Goal: Task Accomplishment & Management: Complete application form

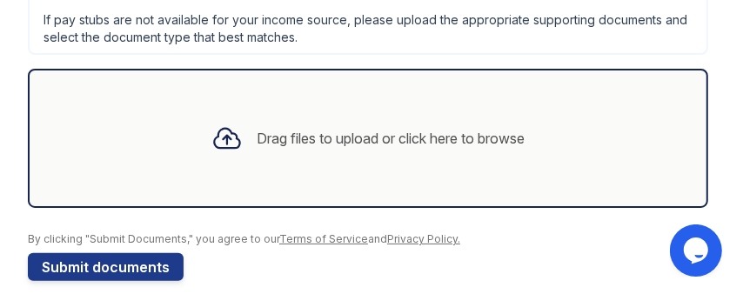
scroll to position [764, 0]
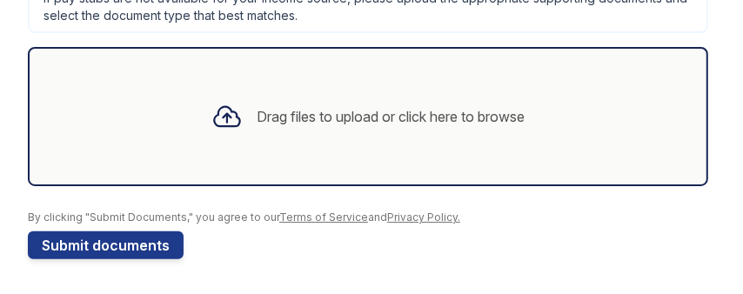
click at [358, 122] on div "Drag files to upload or click here to browse" at bounding box center [391, 116] width 268 height 21
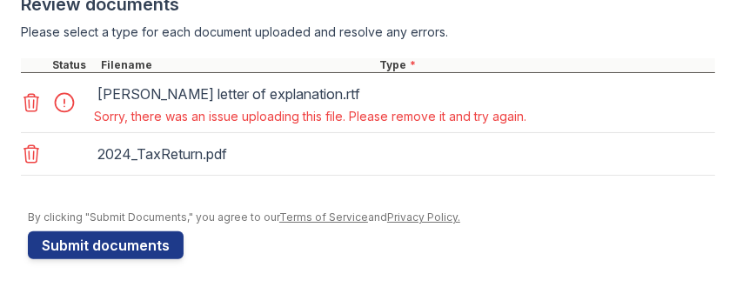
scroll to position [983, 0]
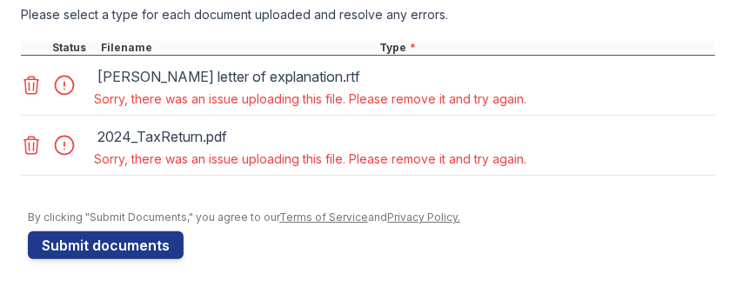
click at [29, 94] on icon at bounding box center [31, 85] width 15 height 17
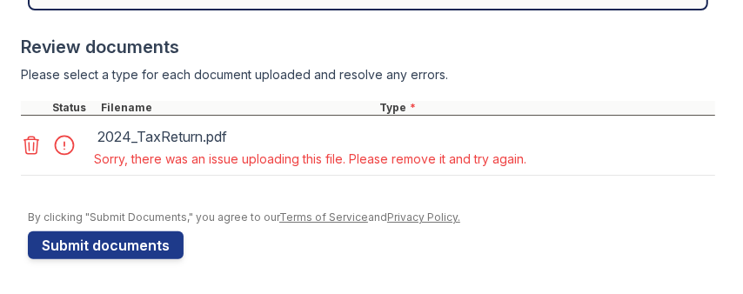
click at [38, 144] on icon at bounding box center [31, 145] width 21 height 21
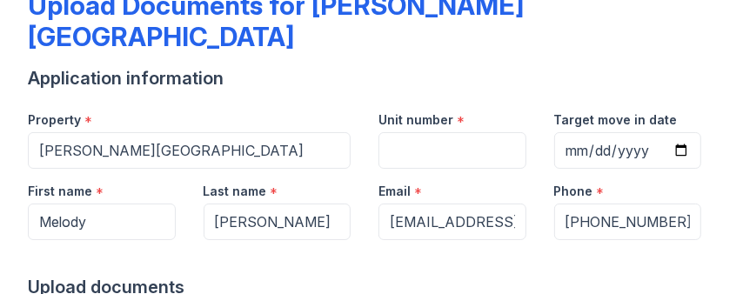
scroll to position [109, 0]
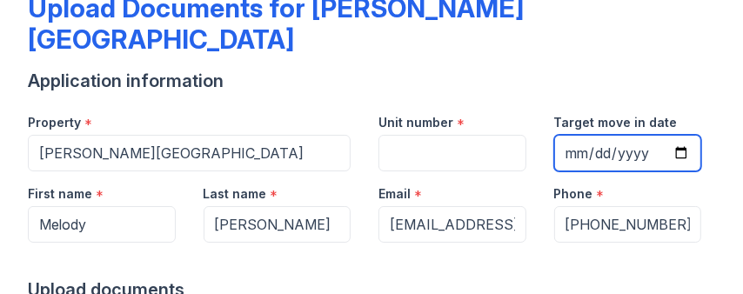
click at [554, 171] on input "Target move in date" at bounding box center [628, 153] width 148 height 37
type input "[DATE]"
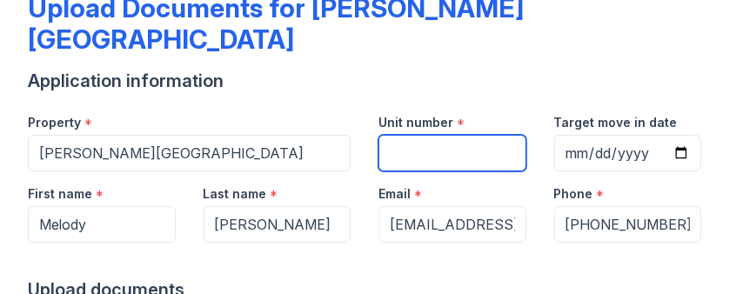
click at [477, 135] on input "Unit number" at bounding box center [453, 153] width 148 height 37
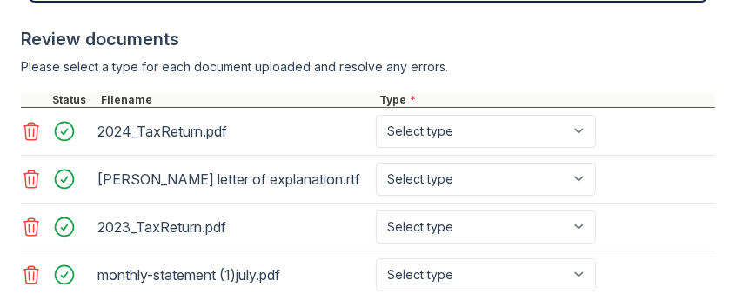
scroll to position [902, 0]
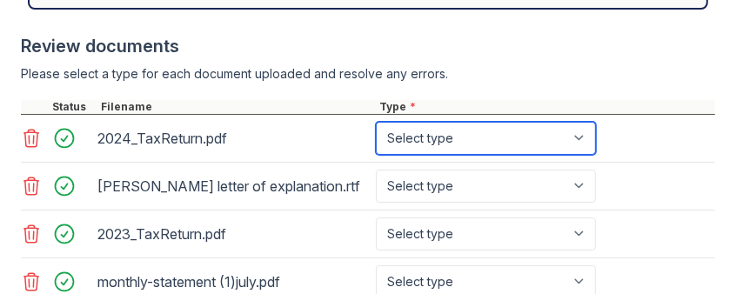
click at [522, 155] on select "Select type Paystub Bank Statement Offer Letter Tax Documents Benefit Award Let…" at bounding box center [486, 138] width 220 height 33
select select "tax_documents"
click at [376, 155] on select "Select type Paystub Bank Statement Offer Letter Tax Documents Benefit Award Let…" at bounding box center [486, 138] width 220 height 33
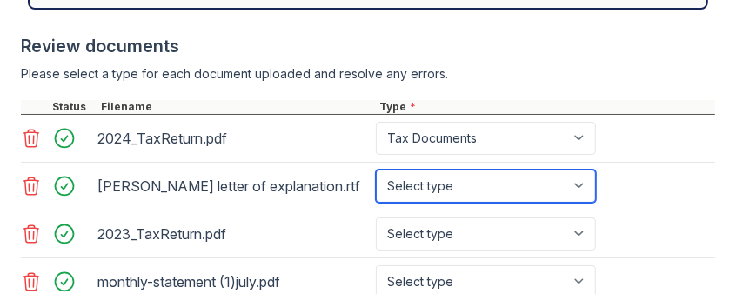
click at [469, 203] on select "Select type Paystub Bank Statement Offer Letter Tax Documents Benefit Award Let…" at bounding box center [486, 186] width 220 height 33
select select "other"
click at [376, 203] on select "Select type Paystub Bank Statement Offer Letter Tax Documents Benefit Award Let…" at bounding box center [486, 186] width 220 height 33
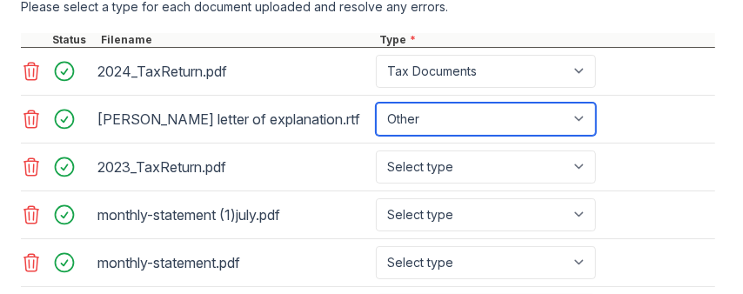
scroll to position [1006, 0]
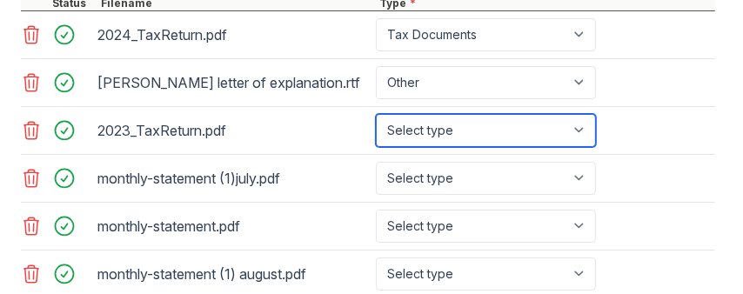
click at [480, 147] on select "Select type Paystub Bank Statement Offer Letter Tax Documents Benefit Award Let…" at bounding box center [486, 130] width 220 height 33
select select "tax_documents"
click at [376, 147] on select "Select type Paystub Bank Statement Offer Letter Tax Documents Benefit Award Let…" at bounding box center [486, 130] width 220 height 33
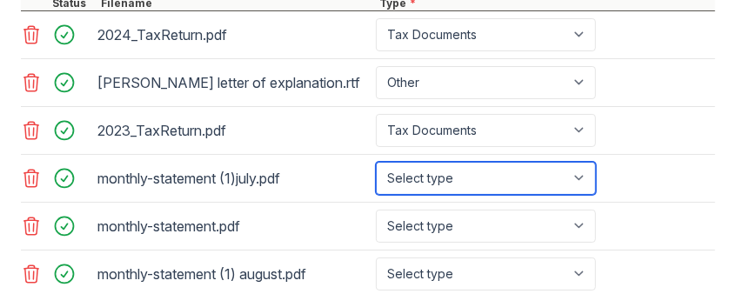
click at [446, 195] on select "Select type Paystub Bank Statement Offer Letter Tax Documents Benefit Award Let…" at bounding box center [486, 178] width 220 height 33
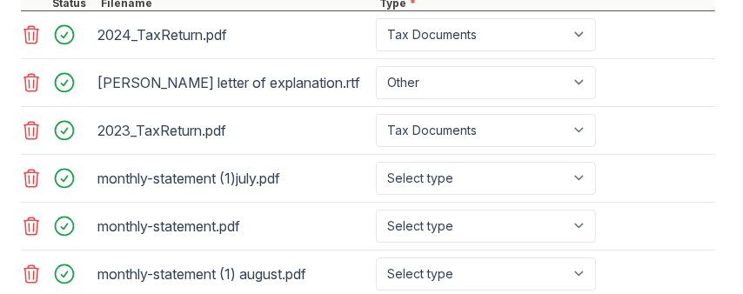
click at [324, 49] on div "2024_TaxReturn.pdf" at bounding box center [233, 35] width 272 height 28
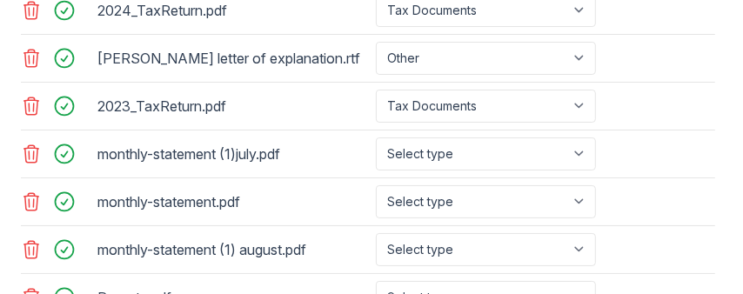
scroll to position [1032, 0]
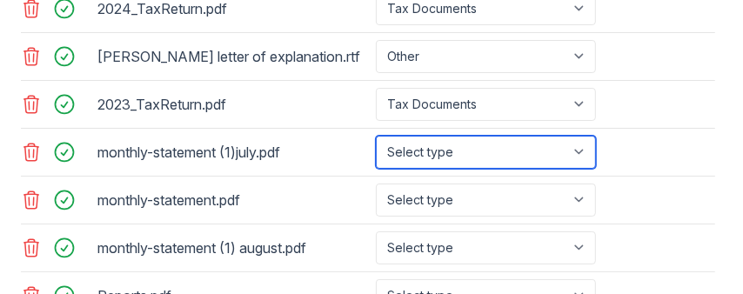
click at [578, 169] on select "Select type Paystub Bank Statement Offer Letter Tax Documents Benefit Award Let…" at bounding box center [486, 152] width 220 height 33
select select "bank_statement"
click at [376, 169] on select "Select type Paystub Bank Statement Offer Letter Tax Documents Benefit Award Let…" at bounding box center [486, 152] width 220 height 33
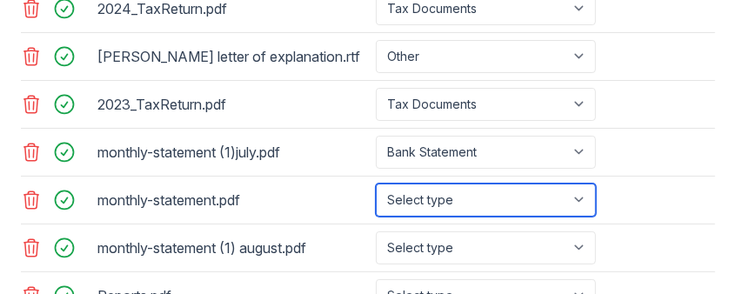
click at [480, 217] on select "Select type Paystub Bank Statement Offer Letter Tax Documents Benefit Award Let…" at bounding box center [486, 200] width 220 height 33
select select "bank_statement"
click at [376, 217] on select "Select type Paystub Bank Statement Offer Letter Tax Documents Benefit Award Let…" at bounding box center [486, 200] width 220 height 33
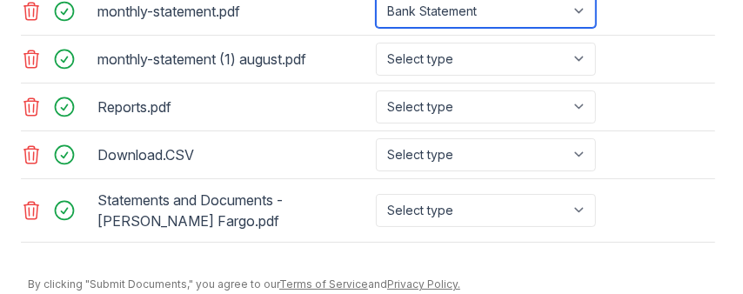
scroll to position [1224, 0]
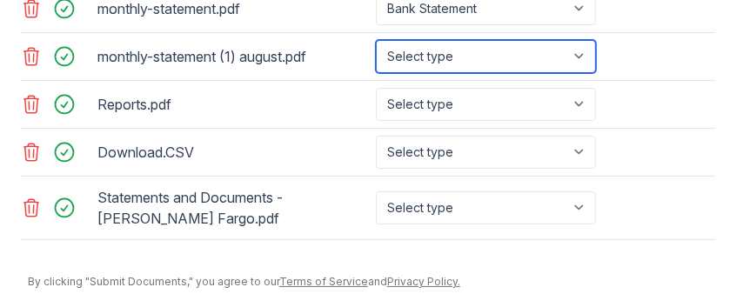
click at [455, 73] on select "Select type Paystub Bank Statement Offer Letter Tax Documents Benefit Award Let…" at bounding box center [486, 56] width 220 height 33
select select "bank_statement"
click at [376, 73] on select "Select type Paystub Bank Statement Offer Letter Tax Documents Benefit Award Let…" at bounding box center [486, 56] width 220 height 33
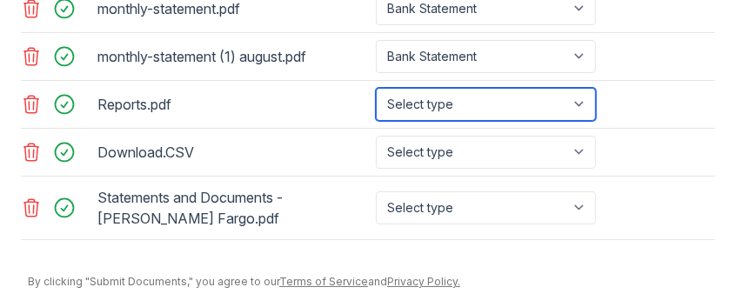
click at [439, 121] on select "Select type Paystub Bank Statement Offer Letter Tax Documents Benefit Award Let…" at bounding box center [486, 104] width 220 height 33
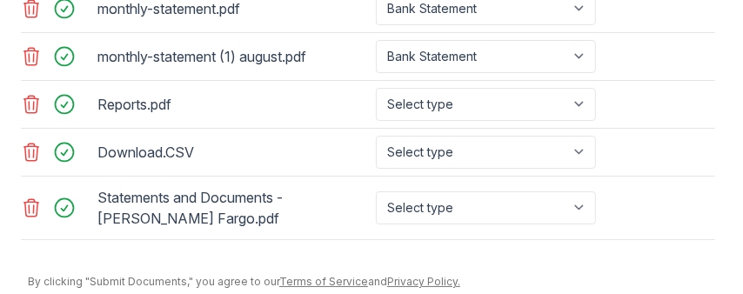
click at [325, 118] on div "Reports.pdf" at bounding box center [233, 105] width 272 height 28
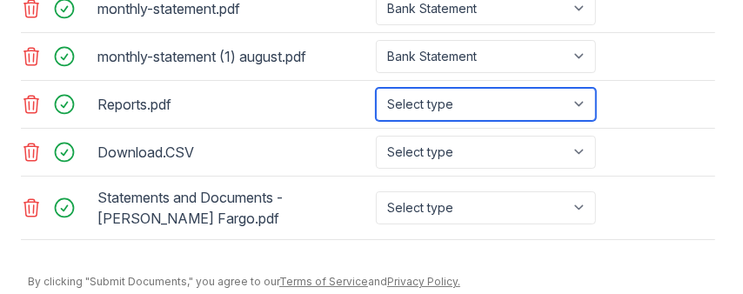
click at [433, 121] on select "Select type Paystub Bank Statement Offer Letter Tax Documents Benefit Award Let…" at bounding box center [486, 104] width 220 height 33
select select "other"
click at [376, 121] on select "Select type Paystub Bank Statement Offer Letter Tax Documents Benefit Award Let…" at bounding box center [486, 104] width 220 height 33
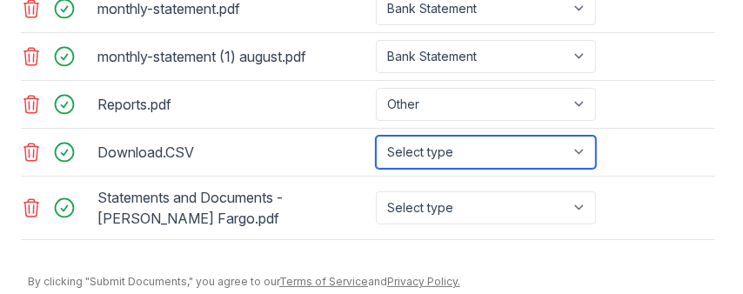
click at [457, 169] on select "Select type Paystub Bank Statement Offer Letter Tax Documents Benefit Award Let…" at bounding box center [486, 152] width 220 height 33
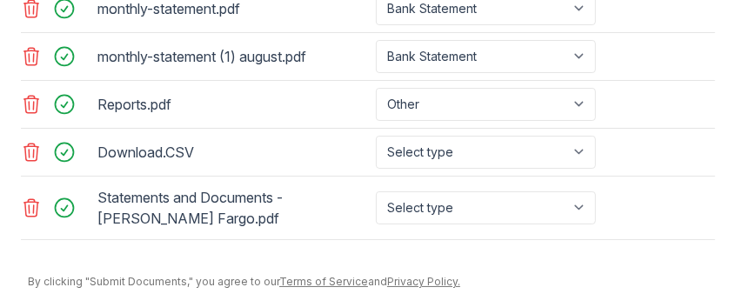
click at [660, 129] on div "Reports.pdf Select type Paystub Bank Statement Offer Letter Tax Documents Benef…" at bounding box center [368, 105] width 694 height 48
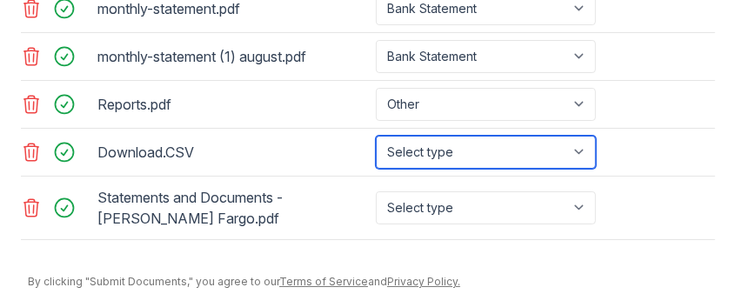
click at [508, 169] on select "Select type Paystub Bank Statement Offer Letter Tax Documents Benefit Award Let…" at bounding box center [486, 152] width 220 height 33
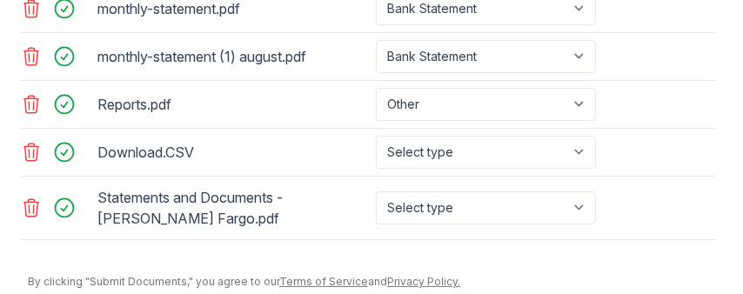
click at [687, 129] on div "Reports.pdf Select type Paystub Bank Statement Offer Letter Tax Documents Benef…" at bounding box center [368, 105] width 694 height 48
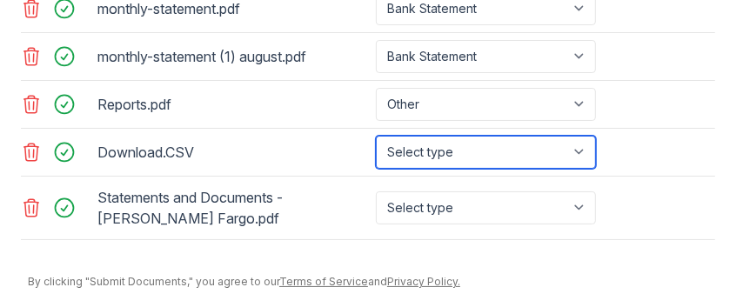
click at [496, 169] on select "Select type Paystub Bank Statement Offer Letter Tax Documents Benefit Award Let…" at bounding box center [486, 152] width 220 height 33
select select "other"
click at [376, 169] on select "Select type Paystub Bank Statement Offer Letter Tax Documents Benefit Award Let…" at bounding box center [486, 152] width 220 height 33
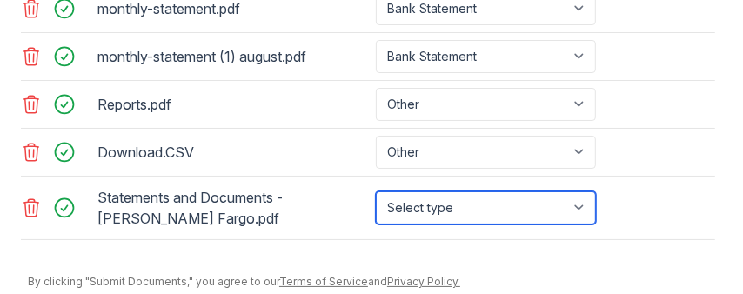
click at [493, 225] on select "Select type Paystub Bank Statement Offer Letter Tax Documents Benefit Award Let…" at bounding box center [486, 207] width 220 height 33
select select "bank_statement"
click at [376, 225] on select "Select type Paystub Bank Statement Offer Letter Tax Documents Benefit Award Let…" at bounding box center [486, 207] width 220 height 33
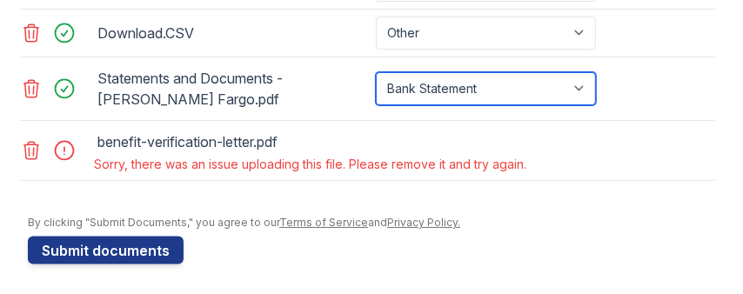
scroll to position [1333, 0]
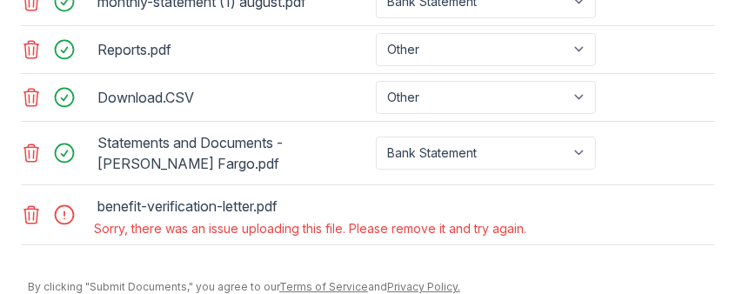
scroll to position [1301, 0]
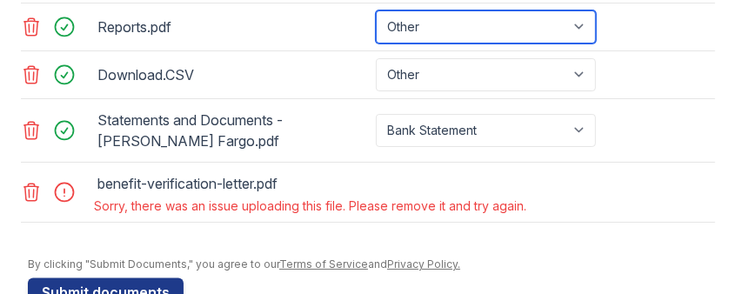
click at [552, 44] on select "Select type Paystub Bank Statement Offer Letter Tax Documents Benefit Award Let…" at bounding box center [486, 26] width 220 height 33
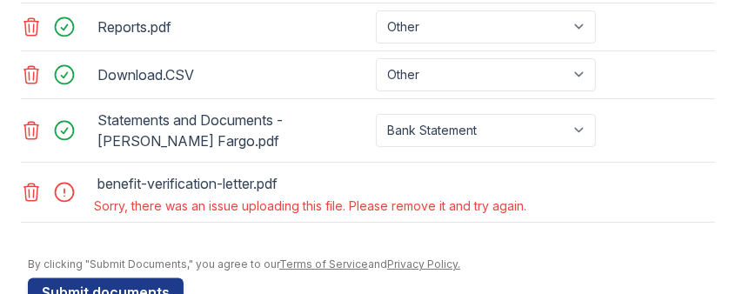
click at [664, 51] on div "Reports.pdf Select type Paystub Bank Statement Offer Letter Tax Documents Benef…" at bounding box center [368, 27] width 694 height 48
click at [139, 198] on div "benefit-verification-letter.pdf" at bounding box center [233, 184] width 272 height 28
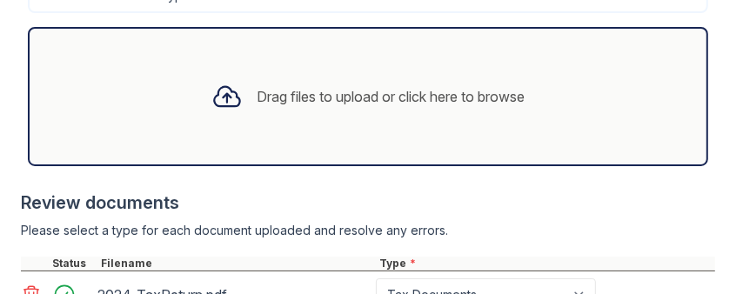
scroll to position [721, 0]
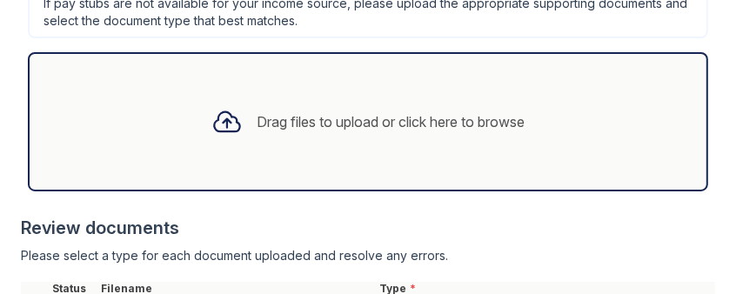
click at [430, 139] on div "Drag files to upload or click here to browse" at bounding box center [368, 121] width 341 height 59
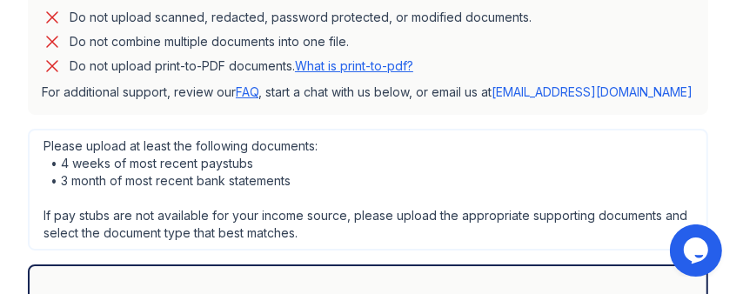
scroll to position [764, 0]
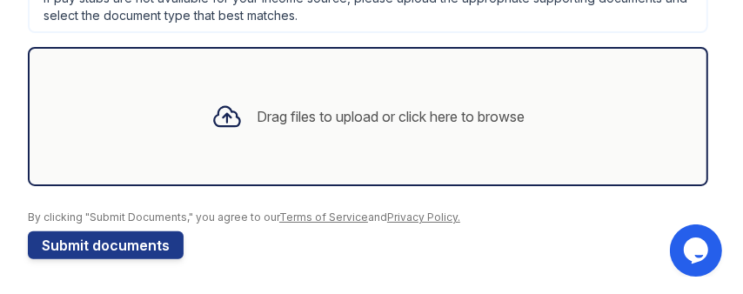
drag, startPoint x: 740, startPoint y: 21, endPoint x: 52, endPoint y: 0, distance: 687.8
click at [406, 135] on div "Drag files to upload or click here to browse" at bounding box center [368, 116] width 341 height 59
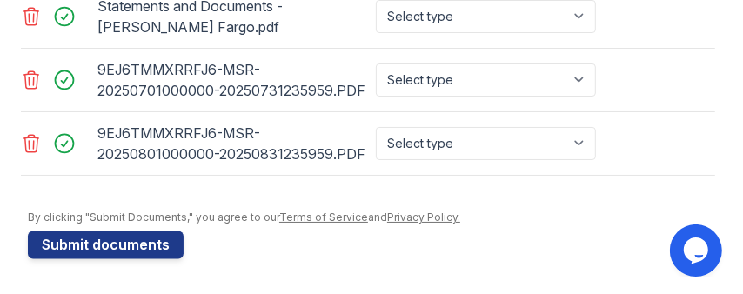
scroll to position [1487, 0]
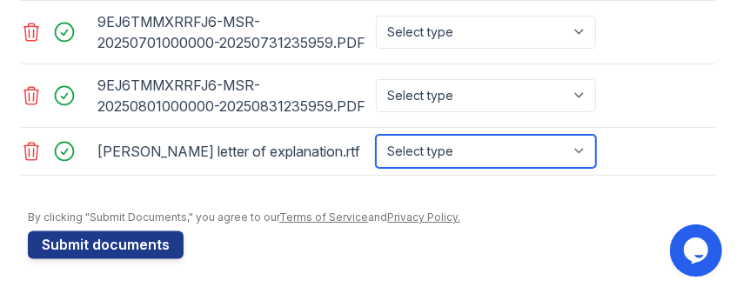
click at [509, 168] on select "Select type Paystub Bank Statement Offer Letter Tax Documents Benefit Award Let…" at bounding box center [486, 151] width 220 height 33
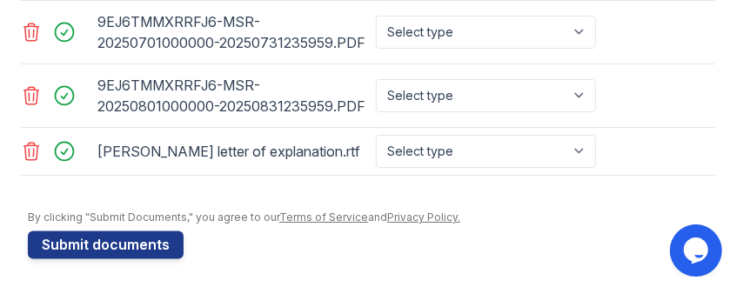
click at [667, 176] on div "[PERSON_NAME] letter of explanation.rtf Select type Paystub Bank Statement Offe…" at bounding box center [368, 152] width 694 height 48
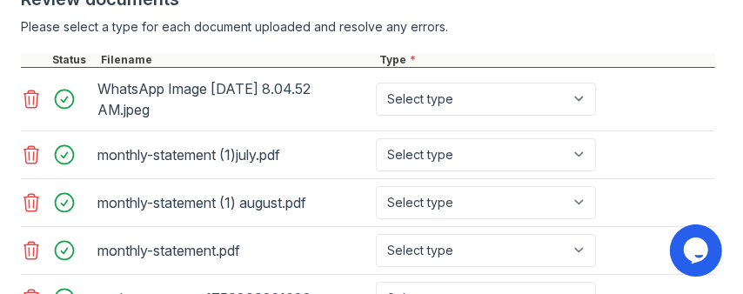
scroll to position [944, 0]
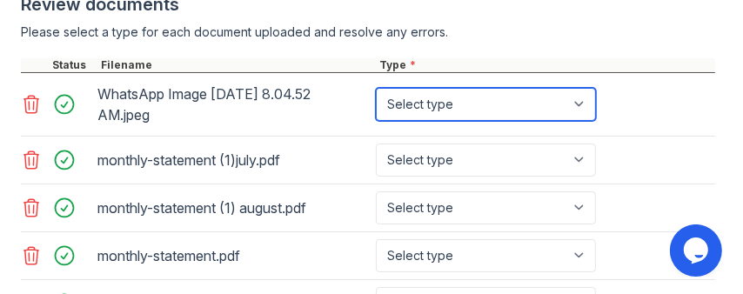
click at [404, 121] on select "Select type Paystub Bank Statement Offer Letter Tax Documents Benefit Award Let…" at bounding box center [486, 104] width 220 height 33
select select "benefit_award_letter"
click at [376, 121] on select "Select type Paystub Bank Statement Offer Letter Tax Documents Benefit Award Let…" at bounding box center [486, 104] width 220 height 33
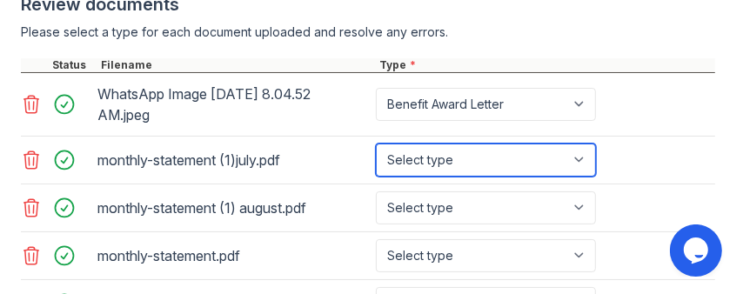
click at [423, 177] on select "Select type Paystub Bank Statement Offer Letter Tax Documents Benefit Award Let…" at bounding box center [486, 160] width 220 height 33
select select "bank_statement"
click at [376, 177] on select "Select type Paystub Bank Statement Offer Letter Tax Documents Benefit Award Let…" at bounding box center [486, 160] width 220 height 33
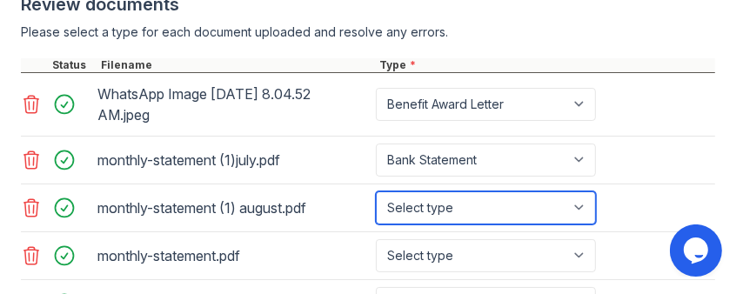
click at [436, 225] on select "Select type Paystub Bank Statement Offer Letter Tax Documents Benefit Award Let…" at bounding box center [486, 207] width 220 height 33
select select "bank_statement"
click at [376, 225] on select "Select type Paystub Bank Statement Offer Letter Tax Documents Benefit Award Let…" at bounding box center [486, 207] width 220 height 33
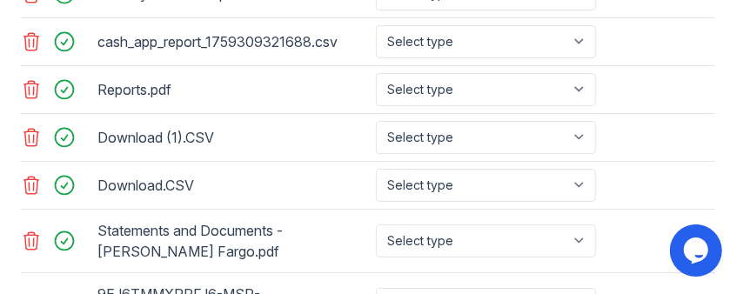
scroll to position [1214, 0]
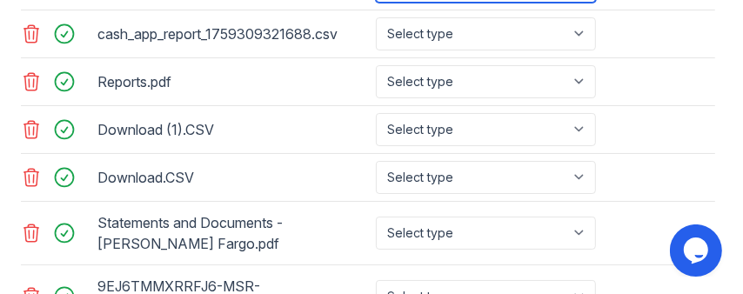
select select "bank_statement"
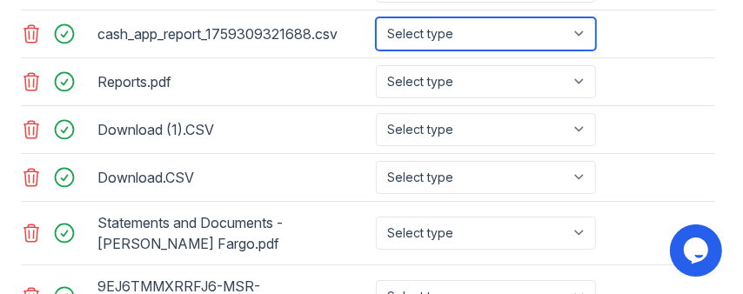
click at [433, 50] on select "Select type Paystub Bank Statement Offer Letter Tax Documents Benefit Award Let…" at bounding box center [486, 33] width 220 height 33
select select "bank_statement"
click at [376, 50] on select "Select type Paystub Bank Statement Offer Letter Tax Documents Benefit Award Let…" at bounding box center [486, 33] width 220 height 33
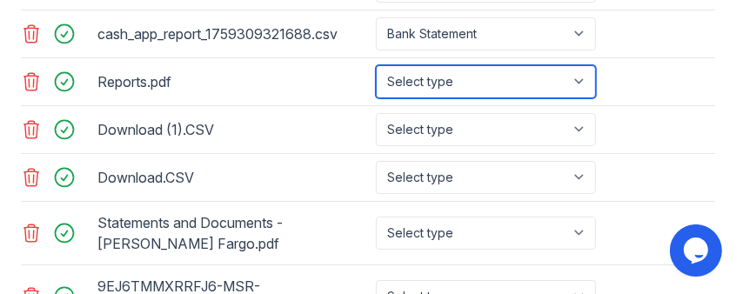
click at [453, 98] on select "Select type Paystub Bank Statement Offer Letter Tax Documents Benefit Award Let…" at bounding box center [486, 81] width 220 height 33
select select "bank_statement"
click at [376, 98] on select "Select type Paystub Bank Statement Offer Letter Tax Documents Benefit Award Let…" at bounding box center [486, 81] width 220 height 33
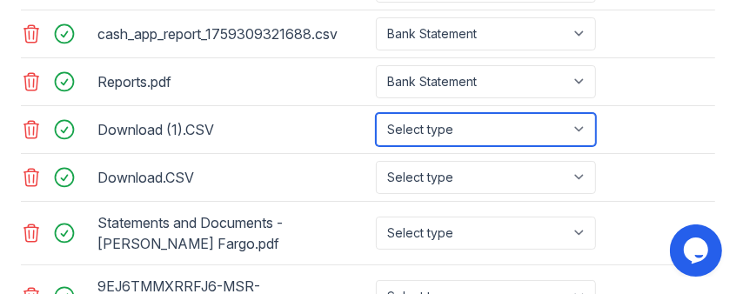
click at [429, 146] on select "Select type Paystub Bank Statement Offer Letter Tax Documents Benefit Award Let…" at bounding box center [486, 129] width 220 height 33
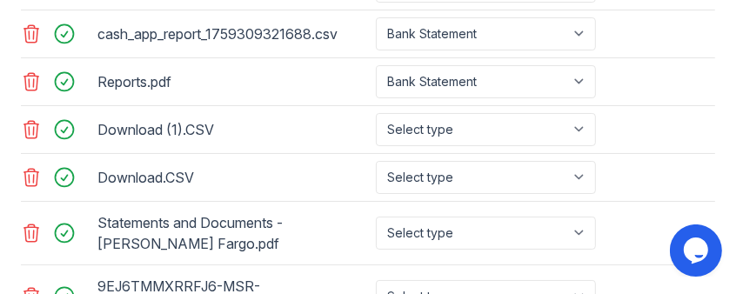
click at [339, 144] on div "Download (1).CSV" at bounding box center [233, 130] width 272 height 28
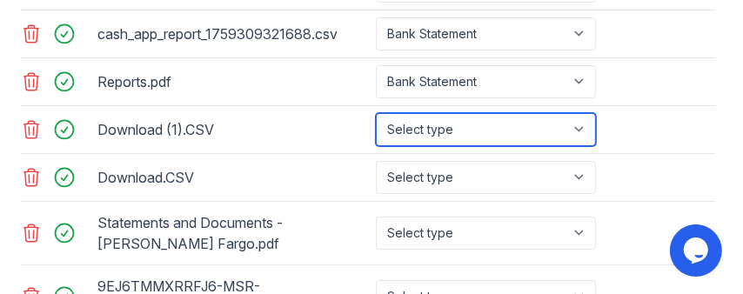
click at [431, 146] on select "Select type Paystub Bank Statement Offer Letter Tax Documents Benefit Award Let…" at bounding box center [486, 129] width 220 height 33
select select "bank_statement"
click at [376, 146] on select "Select type Paystub Bank Statement Offer Letter Tax Documents Benefit Award Let…" at bounding box center [486, 129] width 220 height 33
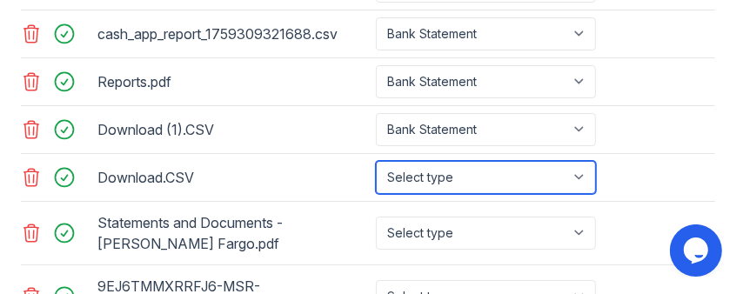
click at [424, 194] on select "Select type Paystub Bank Statement Offer Letter Tax Documents Benefit Award Let…" at bounding box center [486, 177] width 220 height 33
select select "bank_statement"
click at [376, 194] on select "Select type Paystub Bank Statement Offer Letter Tax Documents Benefit Award Let…" at bounding box center [486, 177] width 220 height 33
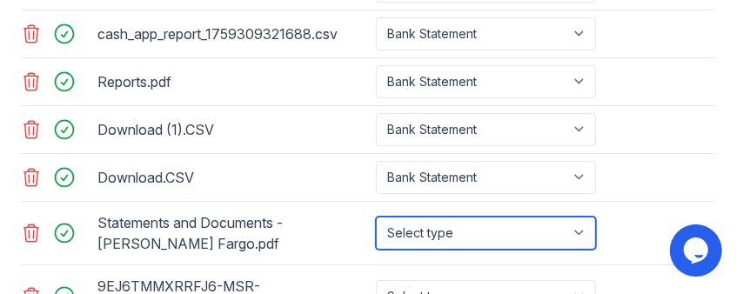
click at [435, 250] on select "Select type Paystub Bank Statement Offer Letter Tax Documents Benefit Award Let…" at bounding box center [486, 233] width 220 height 33
select select "bank_statement"
click at [376, 250] on select "Select type Paystub Bank Statement Offer Letter Tax Documents Benefit Award Let…" at bounding box center [486, 233] width 220 height 33
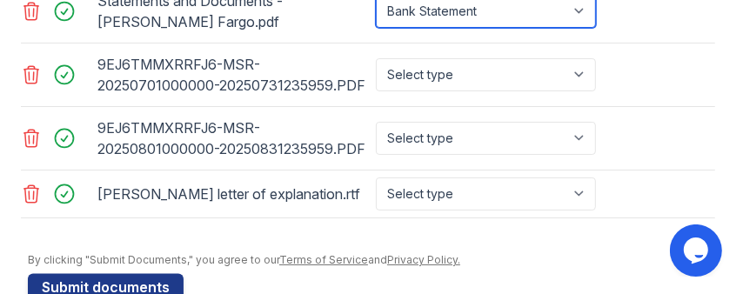
scroll to position [1441, 0]
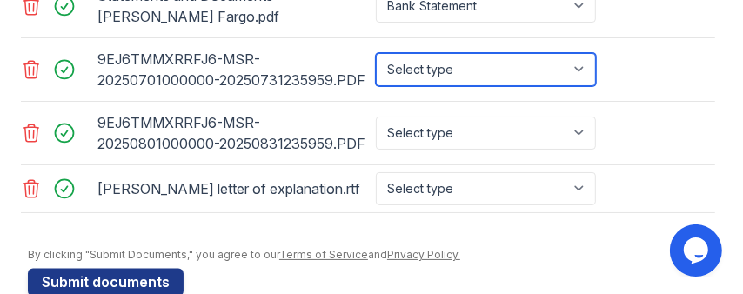
click at [550, 86] on select "Select type Paystub Bank Statement Offer Letter Tax Documents Benefit Award Let…" at bounding box center [486, 69] width 220 height 33
select select "other"
click at [376, 86] on select "Select type Paystub Bank Statement Offer Letter Tax Documents Benefit Award Let…" at bounding box center [486, 69] width 220 height 33
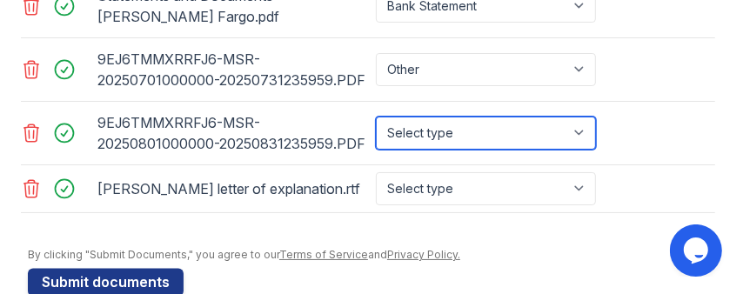
click at [423, 150] on select "Select type Paystub Bank Statement Offer Letter Tax Documents Benefit Award Let…" at bounding box center [486, 133] width 220 height 33
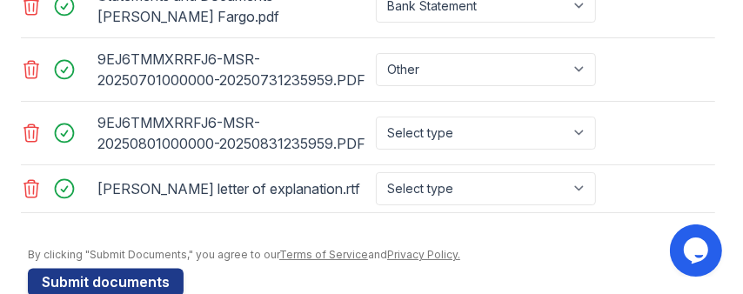
click at [334, 158] on div "9EJ6TMMXRRFJ6-MSR-20250801000000-20250831235959.PDF" at bounding box center [233, 133] width 272 height 49
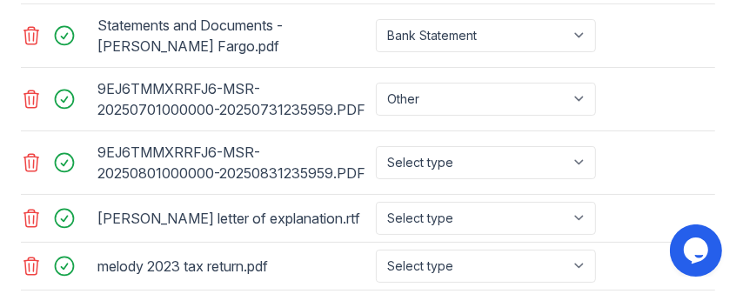
scroll to position [1409, 0]
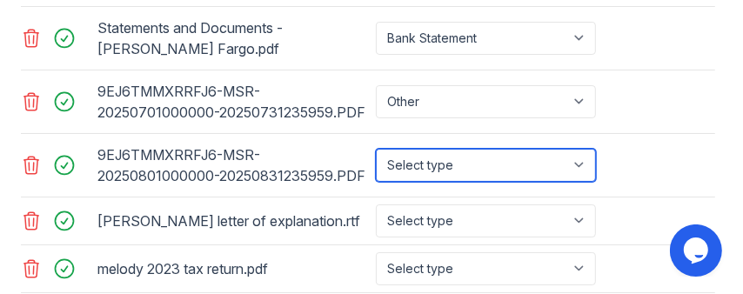
click at [459, 182] on select "Select type Paystub Bank Statement Offer Letter Tax Documents Benefit Award Let…" at bounding box center [486, 165] width 220 height 33
click at [376, 182] on select "Select type Paystub Bank Statement Offer Letter Tax Documents Benefit Award Let…" at bounding box center [486, 165] width 220 height 33
click at [518, 182] on select "Select type Paystub Bank Statement Offer Letter Tax Documents Benefit Award Let…" at bounding box center [486, 165] width 220 height 33
select select "bank_statement"
click at [376, 182] on select "Select type Paystub Bank Statement Offer Letter Tax Documents Benefit Award Let…" at bounding box center [486, 165] width 220 height 33
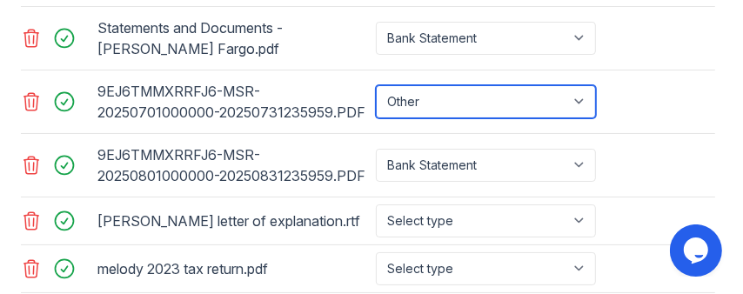
click at [444, 118] on select "Select type Paystub Bank Statement Offer Letter Tax Documents Benefit Award Let…" at bounding box center [486, 101] width 220 height 33
select select "bank_statement"
click at [376, 118] on select "Select type Paystub Bank Statement Offer Letter Tax Documents Benefit Award Let…" at bounding box center [486, 101] width 220 height 33
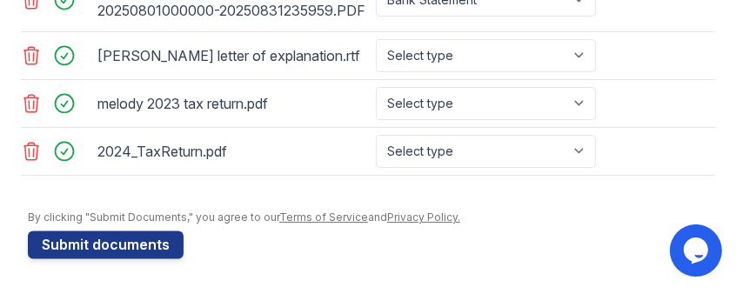
scroll to position [1563, 0]
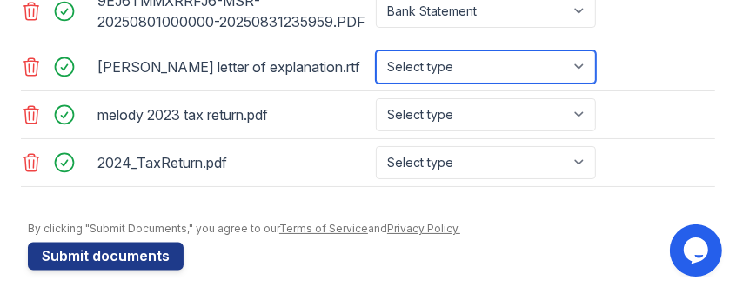
click at [480, 84] on select "Select type Paystub Bank Statement Offer Letter Tax Documents Benefit Award Let…" at bounding box center [486, 66] width 220 height 33
select select "offer_letter"
click at [376, 84] on select "Select type Paystub Bank Statement Offer Letter Tax Documents Benefit Award Let…" at bounding box center [486, 66] width 220 height 33
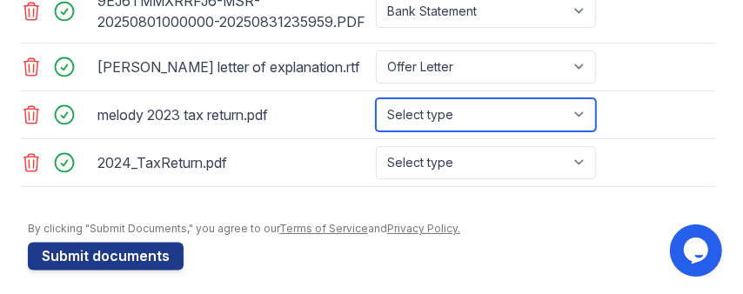
click at [414, 131] on select "Select type Paystub Bank Statement Offer Letter Tax Documents Benefit Award Let…" at bounding box center [486, 114] width 220 height 33
select select "tax_documents"
click at [376, 131] on select "Select type Paystub Bank Statement Offer Letter Tax Documents Benefit Award Let…" at bounding box center [486, 114] width 220 height 33
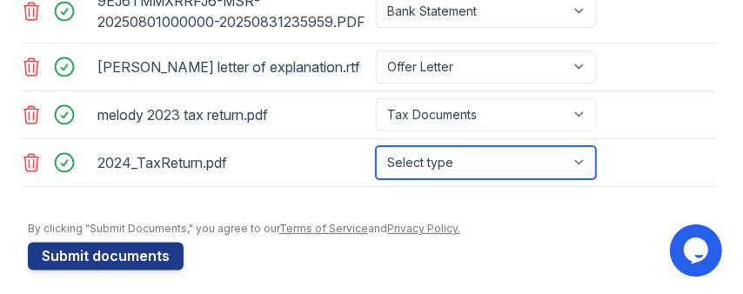
click at [411, 179] on select "Select type Paystub Bank Statement Offer Letter Tax Documents Benefit Award Let…" at bounding box center [486, 162] width 220 height 33
select select "tax_documents"
click at [376, 179] on select "Select type Paystub Bank Statement Offer Letter Tax Documents Benefit Award Let…" at bounding box center [486, 162] width 220 height 33
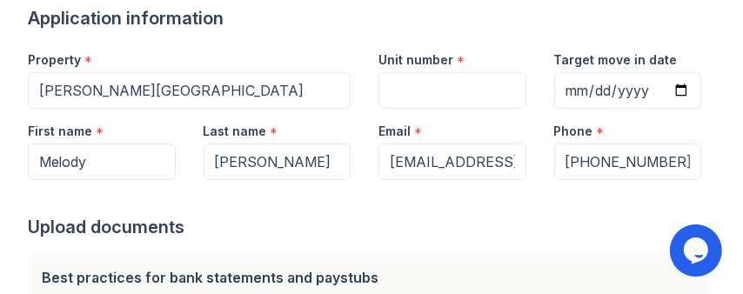
scroll to position [180, 0]
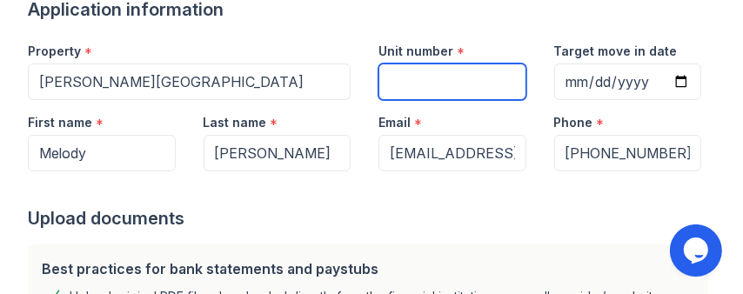
click at [471, 64] on input "Unit number" at bounding box center [453, 82] width 148 height 37
type input "a"
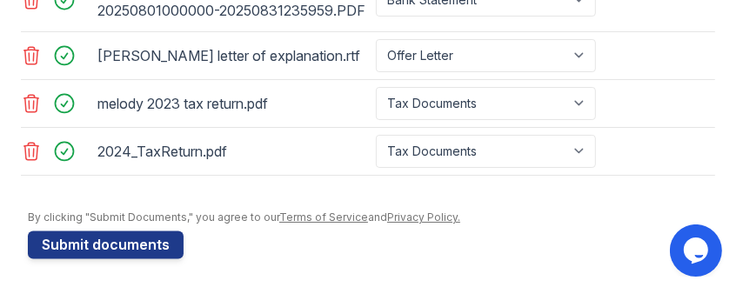
scroll to position [1630, 0]
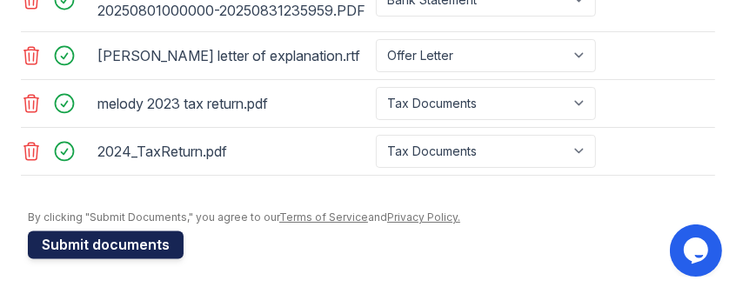
type input "g1"
click at [150, 240] on button "Submit documents" at bounding box center [106, 245] width 156 height 28
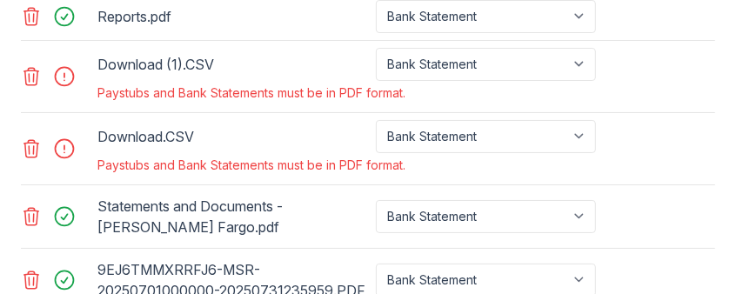
scroll to position [1379, 0]
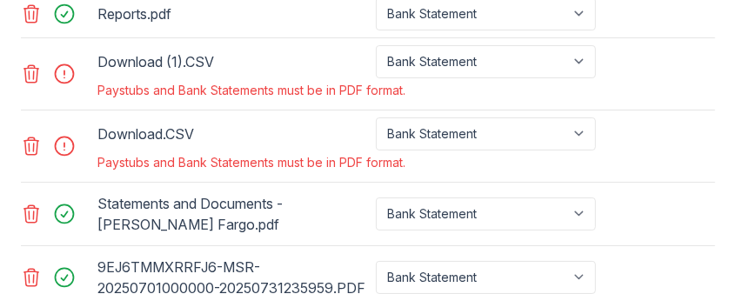
click at [38, 155] on icon at bounding box center [31, 145] width 15 height 17
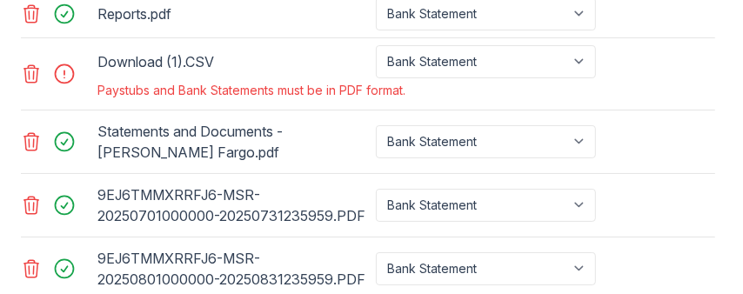
click at [52, 89] on div at bounding box center [57, 73] width 73 height 57
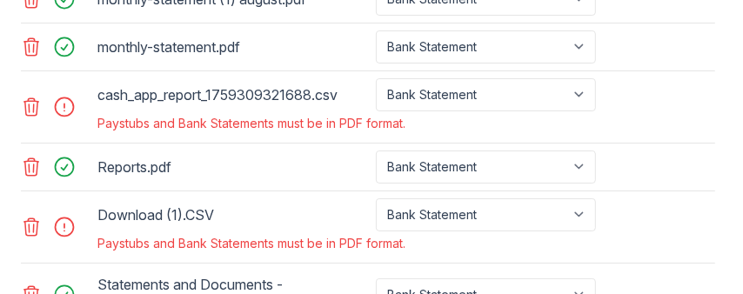
scroll to position [1263, 0]
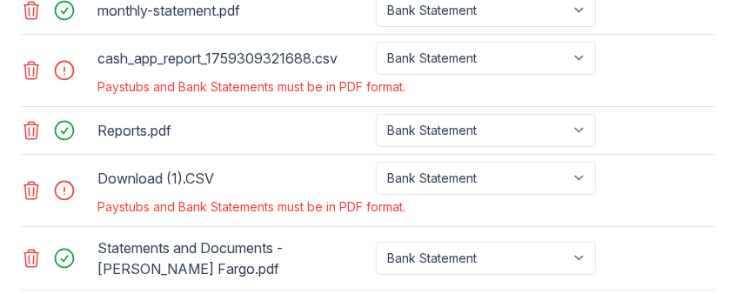
click at [32, 201] on icon at bounding box center [31, 190] width 21 height 21
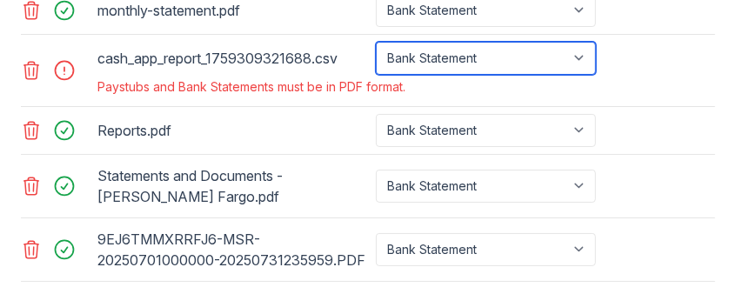
click at [507, 75] on select "Paystub Bank Statement Offer Letter Tax Documents Benefit Award Letter Investme…" at bounding box center [486, 58] width 220 height 33
select select "other"
click at [376, 75] on select "Paystub Bank Statement Offer Letter Tax Documents Benefit Award Letter Investme…" at bounding box center [486, 58] width 220 height 33
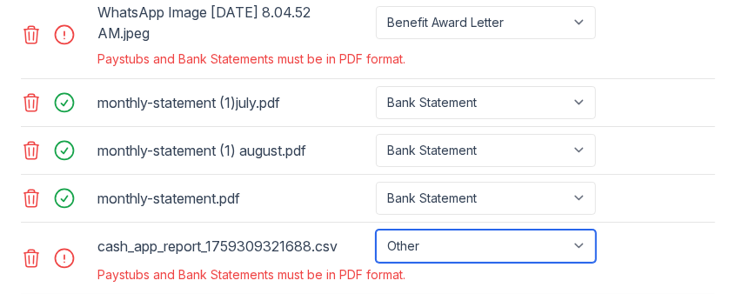
scroll to position [1060, 0]
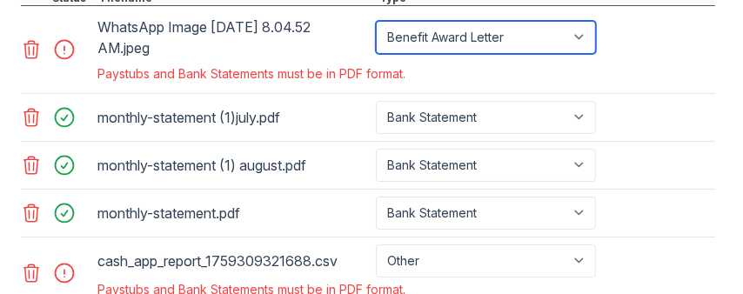
click at [487, 54] on select "Paystub Bank Statement Offer Letter Tax Documents Benefit Award Letter Investme…" at bounding box center [486, 37] width 220 height 33
select select "other"
click at [376, 54] on select "Paystub Bank Statement Offer Letter Tax Documents Benefit Award Letter Investme…" at bounding box center [486, 37] width 220 height 33
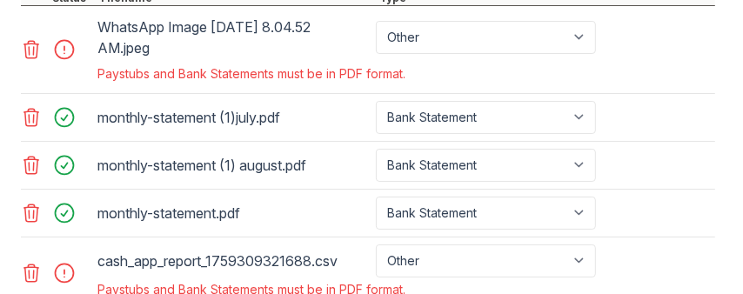
click at [37, 58] on icon at bounding box center [31, 49] width 15 height 17
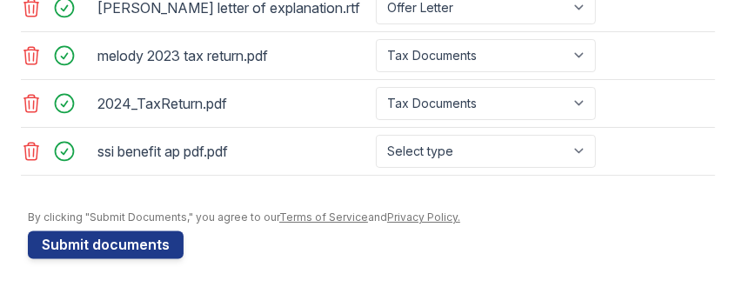
scroll to position [1586, 0]
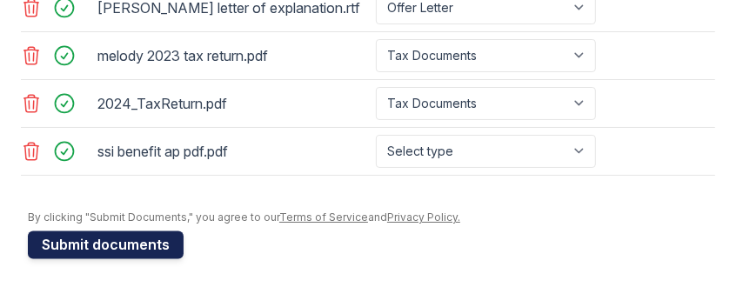
click at [119, 244] on button "Submit documents" at bounding box center [106, 245] width 156 height 28
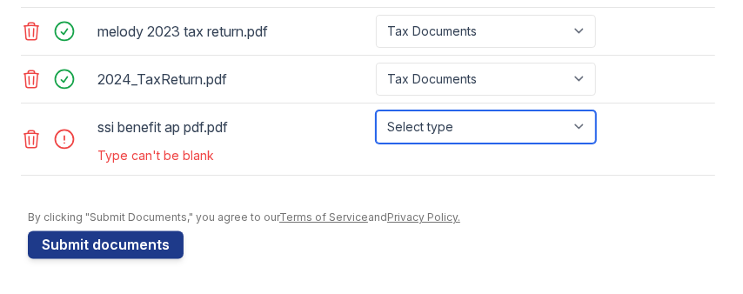
click at [570, 138] on select "Select type Paystub Bank Statement Offer Letter Tax Documents Benefit Award Let…" at bounding box center [486, 127] width 220 height 33
select select "benefit_award_letter"
click at [376, 117] on select "Select type Paystub Bank Statement Offer Letter Tax Documents Benefit Award Let…" at bounding box center [486, 127] width 220 height 33
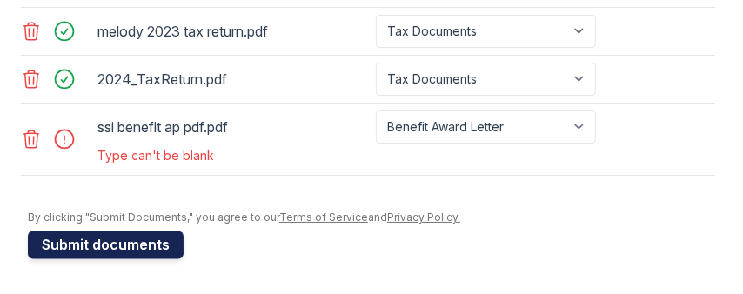
click at [72, 259] on button "Submit documents" at bounding box center [106, 245] width 156 height 28
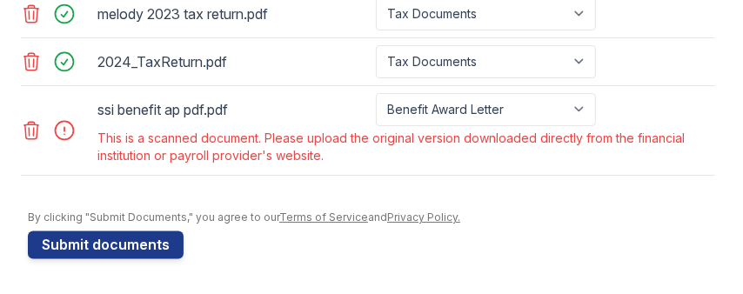
scroll to position [1600, 0]
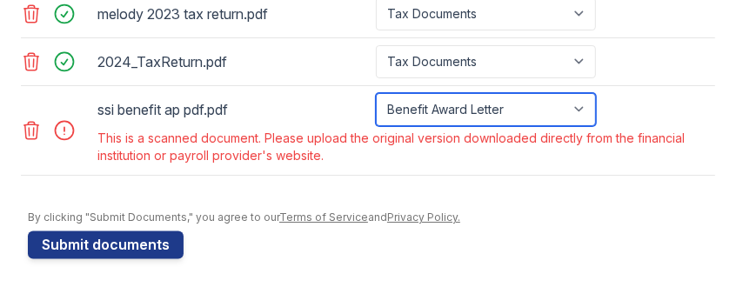
click at [412, 121] on select "Paystub Bank Statement Offer Letter Tax Documents Benefit Award Letter Investme…" at bounding box center [486, 109] width 220 height 33
select select "other"
click at [376, 104] on select "Paystub Bank Statement Offer Letter Tax Documents Benefit Award Letter Investme…" at bounding box center [486, 109] width 220 height 33
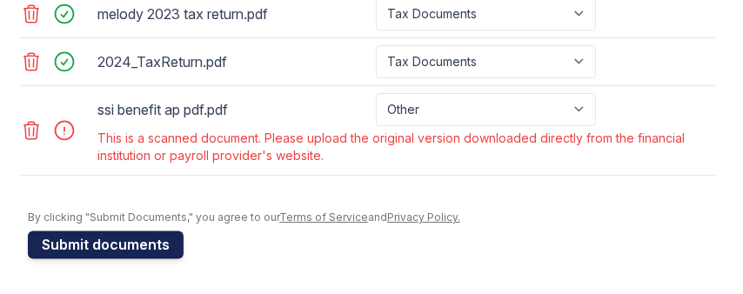
click at [130, 257] on button "Submit documents" at bounding box center [106, 245] width 156 height 28
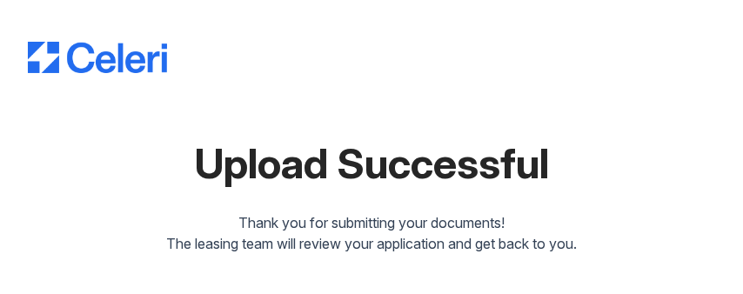
click at [627, 143] on div "Upload Successful" at bounding box center [371, 164] width 687 height 42
